Goal: Navigation & Orientation: Find specific page/section

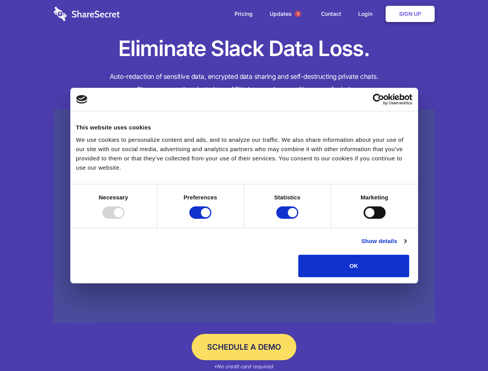
click at [124, 219] on div at bounding box center [113, 212] width 22 height 12
click at [211, 219] on input "Preferences" at bounding box center [200, 212] width 22 height 12
checkbox input "false"
click at [288, 219] on input "Statistics" at bounding box center [287, 212] width 22 height 12
checkbox input "false"
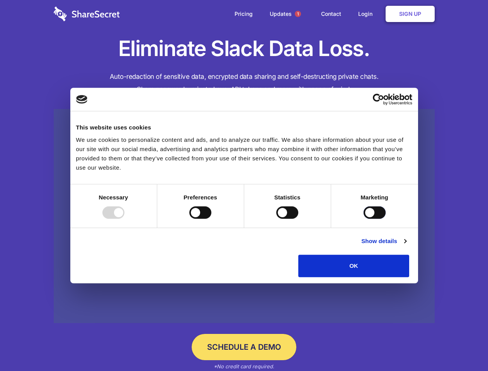
click at [363, 219] on input "Marketing" at bounding box center [374, 212] width 22 height 12
checkbox input "true"
click at [406, 246] on link "Show details" at bounding box center [383, 240] width 45 height 9
click at [0, 0] on li "Necessary 7 Necessary cookies help make a website usable by enabling basic func…" at bounding box center [0, 0] width 0 height 0
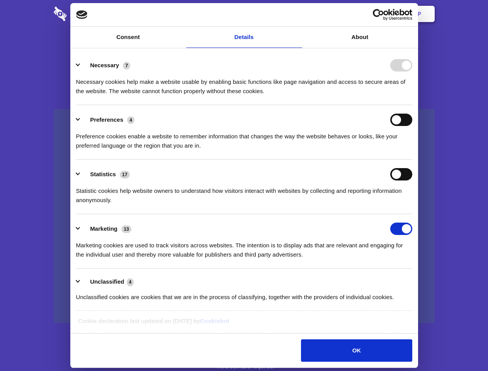
click at [297, 14] on span "1" at bounding box center [298, 14] width 6 height 6
